Goal: Information Seeking & Learning: Understand process/instructions

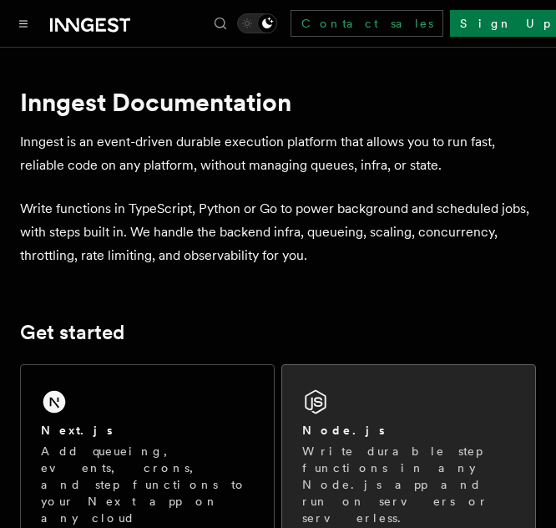
click at [429, 416] on div "Node.js Write durable step functions in any Node.js app and run on servers or s…" at bounding box center [408, 455] width 253 height 181
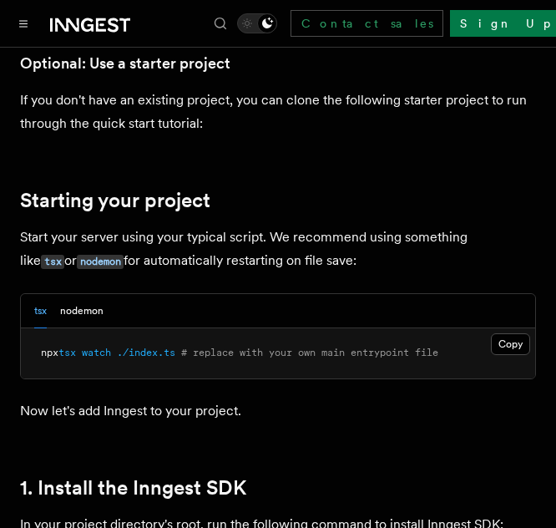
drag, startPoint x: 564, startPoint y: 29, endPoint x: 523, endPoint y: 106, distance: 87.4
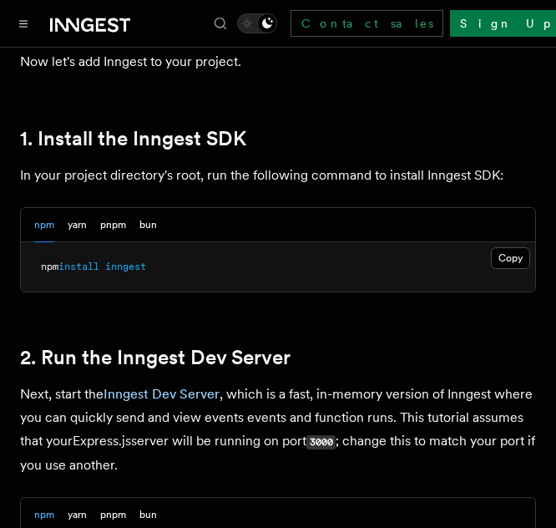
scroll to position [1030, 0]
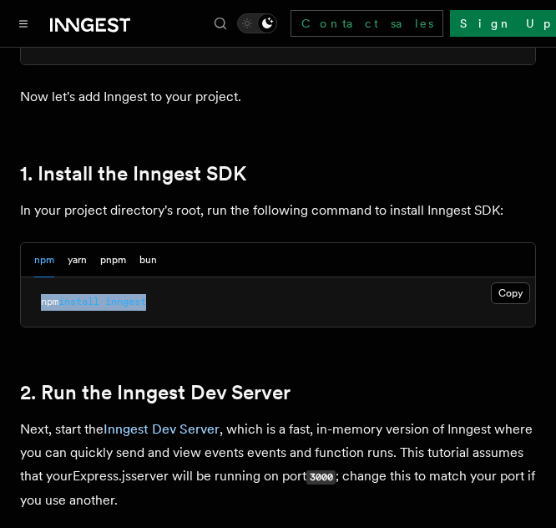
drag, startPoint x: 169, startPoint y: 301, endPoint x: 25, endPoint y: 306, distance: 143.7
click at [25, 306] on pre "npm install inngest" at bounding box center [278, 302] width 514 height 50
copy span "npm install inngest"
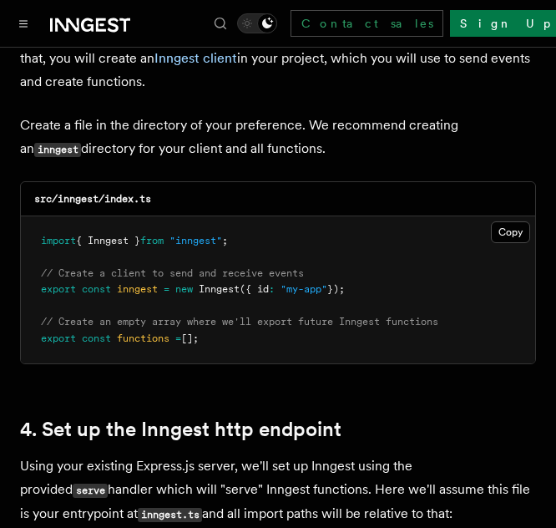
scroll to position [2219, 0]
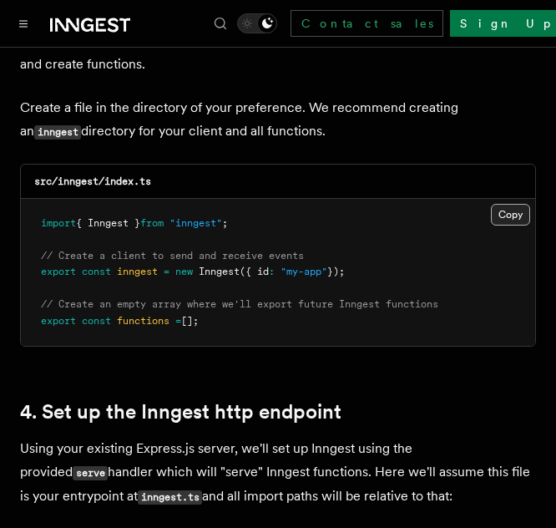
click at [508, 204] on button "Copy Copied" at bounding box center [510, 215] width 39 height 22
click at [504, 204] on button "Copy Copied" at bounding box center [510, 215] width 39 height 22
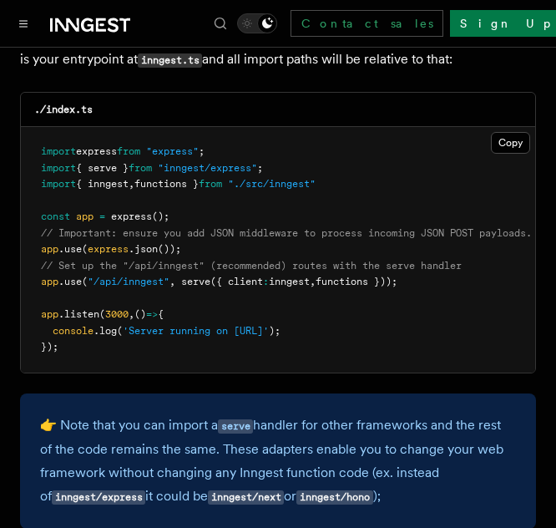
scroll to position [2690, 0]
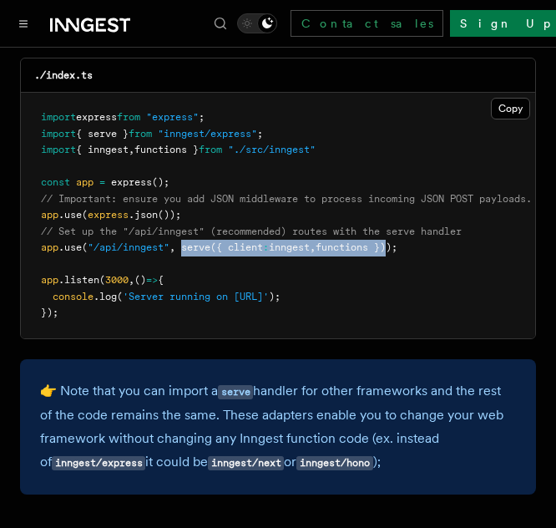
drag, startPoint x: 193, startPoint y: 226, endPoint x: 391, endPoint y: 226, distance: 197.9
click at [391, 241] on span "app .use ( "/api/inngest" , serve ({ client : inngest , functions }));" at bounding box center [219, 247] width 357 height 12
copy span "serve ({ client : inngest , functions }"
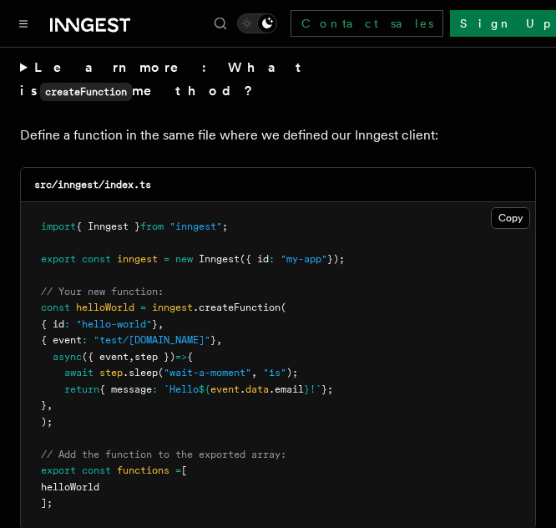
scroll to position [3371, 0]
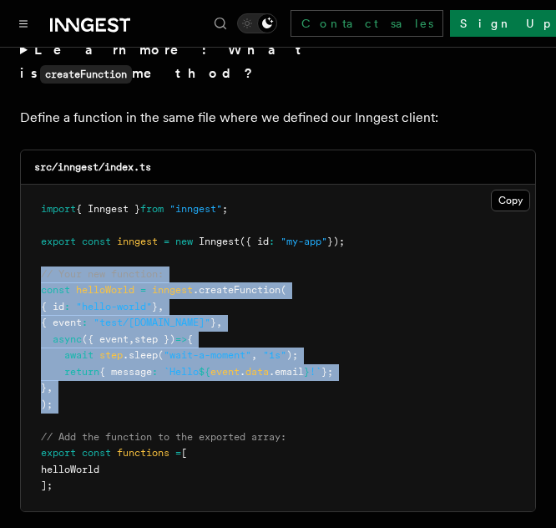
drag, startPoint x: 38, startPoint y: 234, endPoint x: 63, endPoint y: 393, distance: 161.4
click at [63, 393] on pre "import { Inngest } from "inngest" ; export const inngest = new Inngest ({ id : …" at bounding box center [278, 348] width 514 height 326
